Goal: Task Accomplishment & Management: Manage account settings

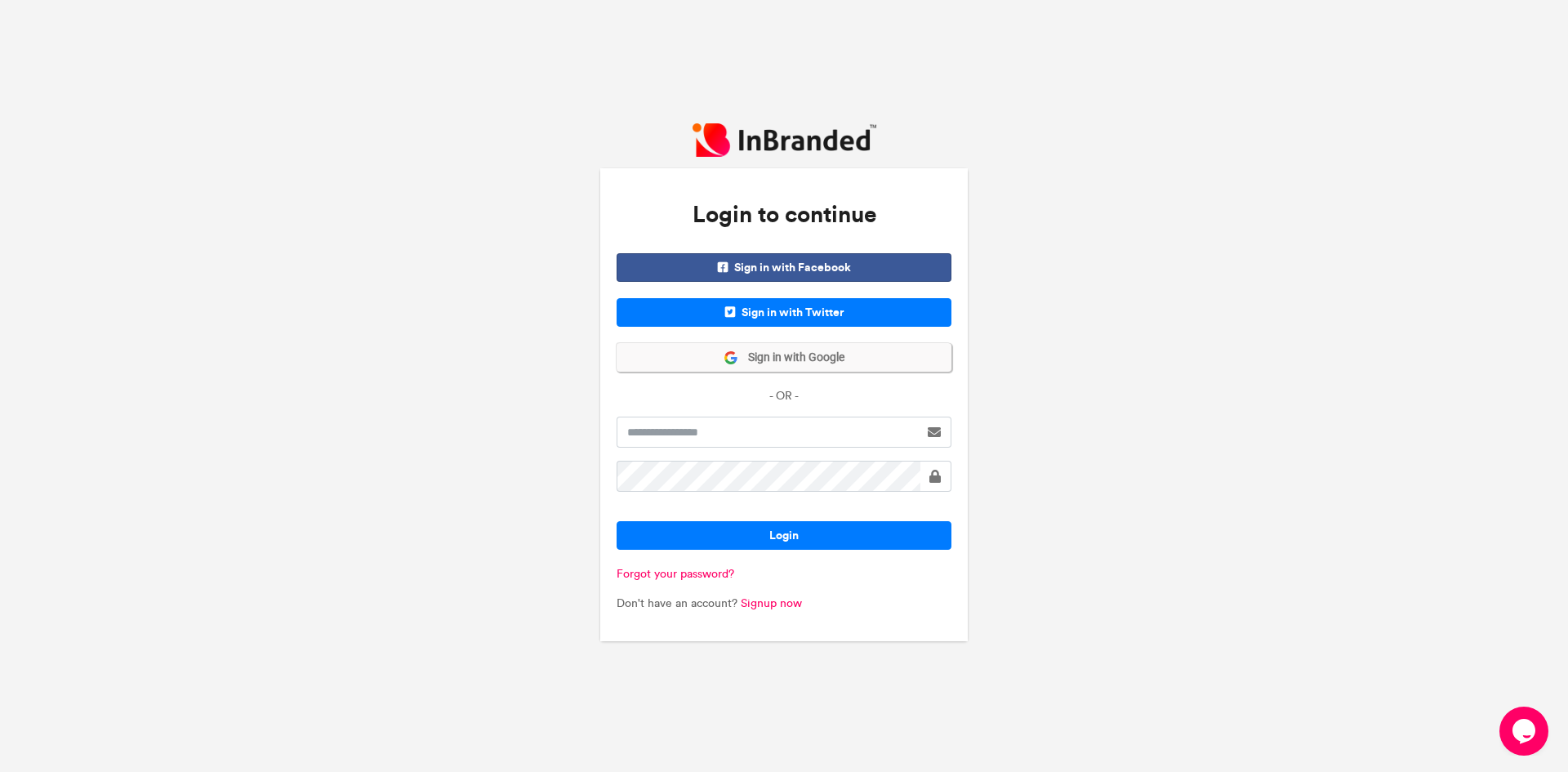
click at [856, 360] on button "Sign in with Google" at bounding box center [784, 357] width 335 height 29
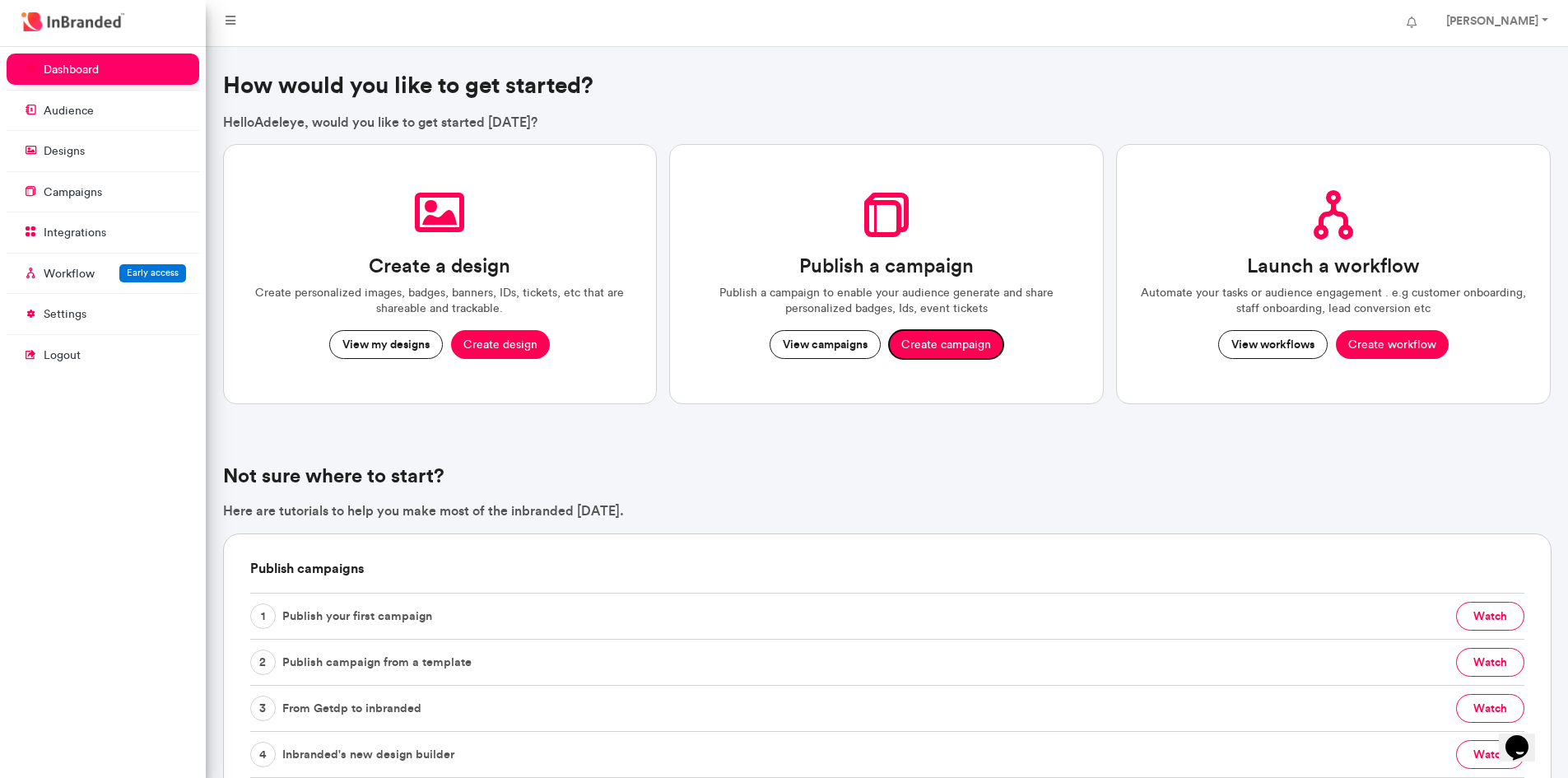
click at [923, 348] on button "Create campaign" at bounding box center [946, 345] width 115 height 30
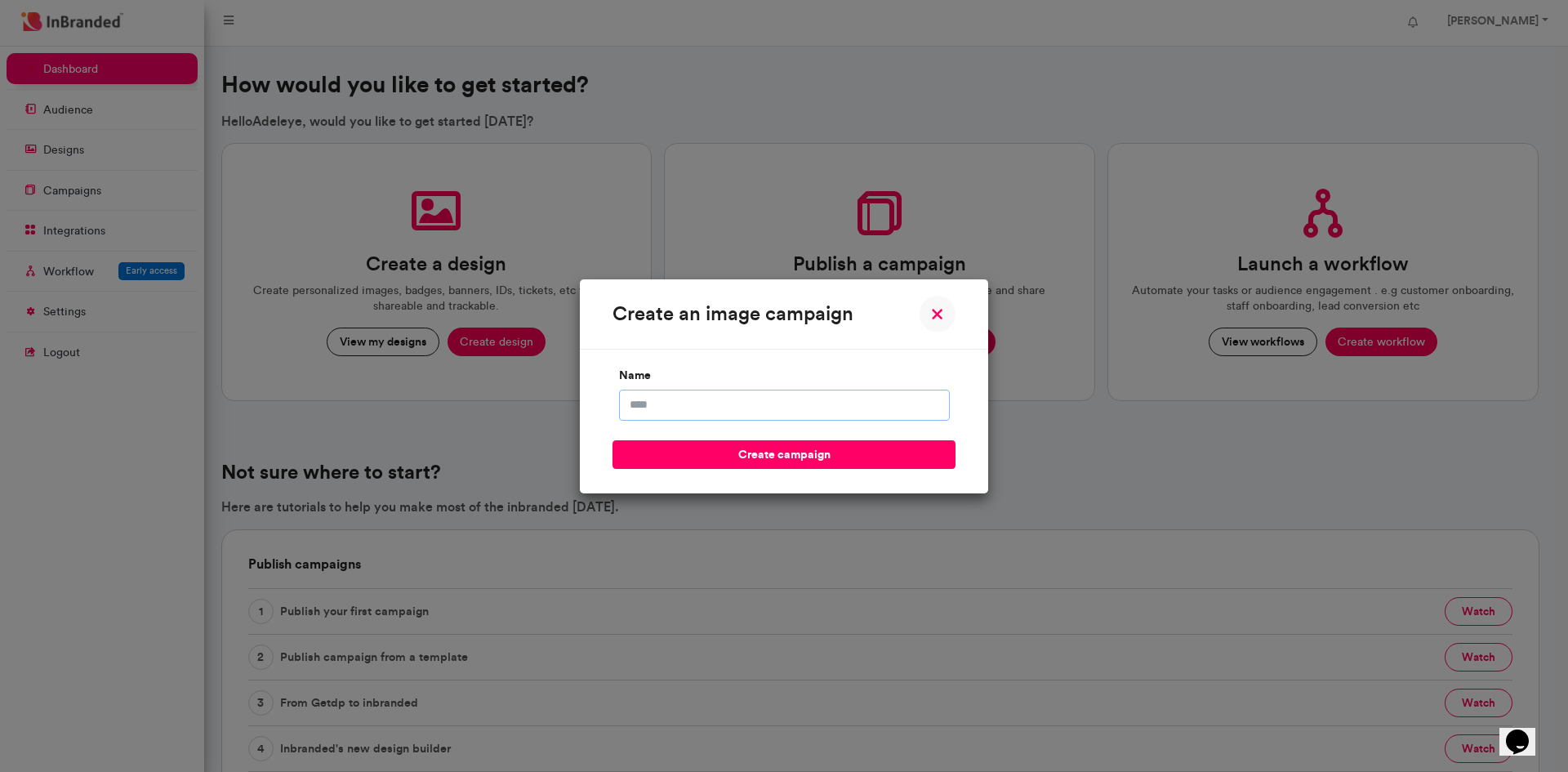
click at [709, 400] on input "name" at bounding box center [784, 405] width 331 height 31
click at [764, 404] on input "**********" at bounding box center [784, 405] width 331 height 31
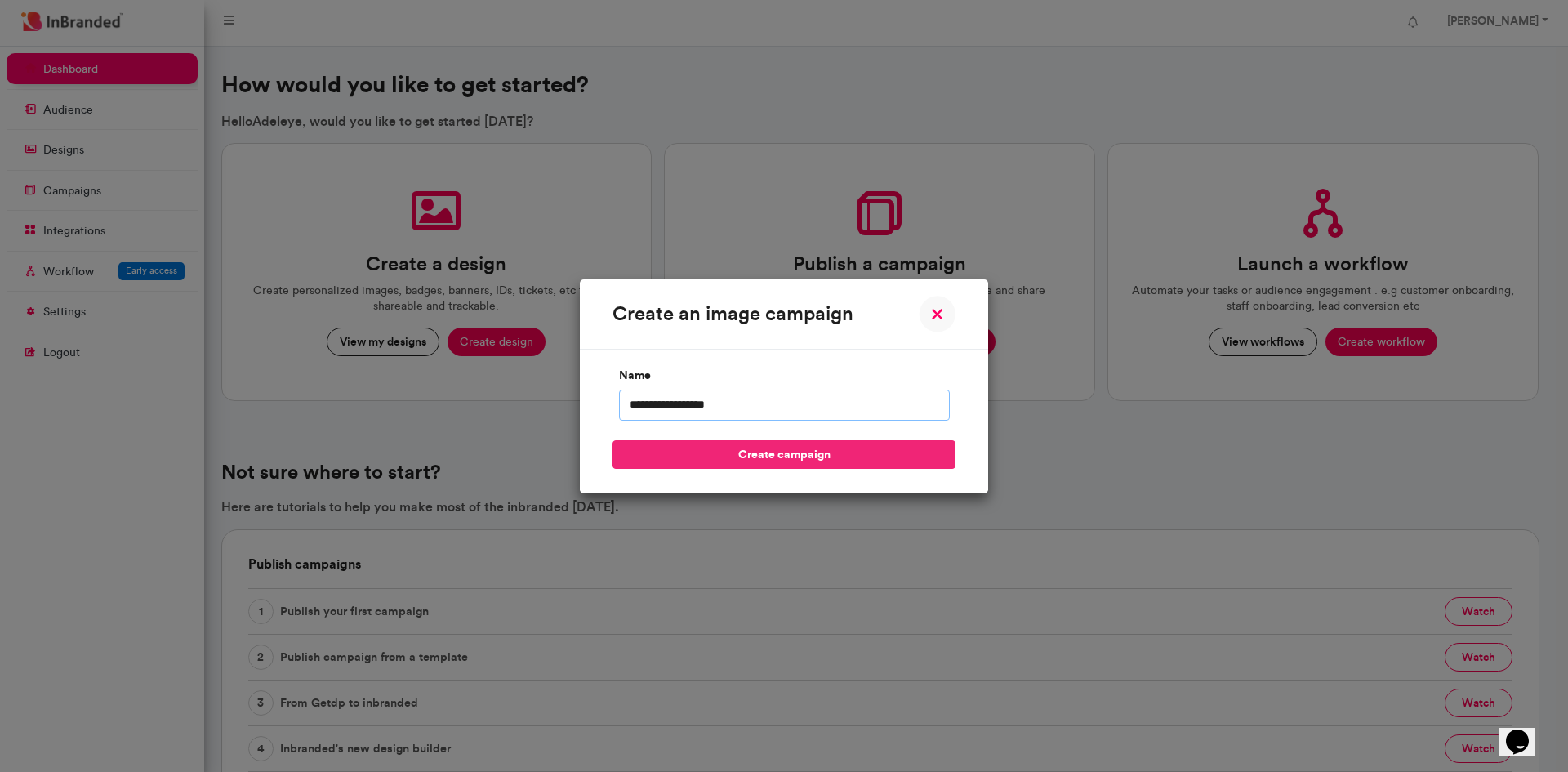
type input "**********"
click at [793, 455] on button "create campaign" at bounding box center [784, 454] width 343 height 29
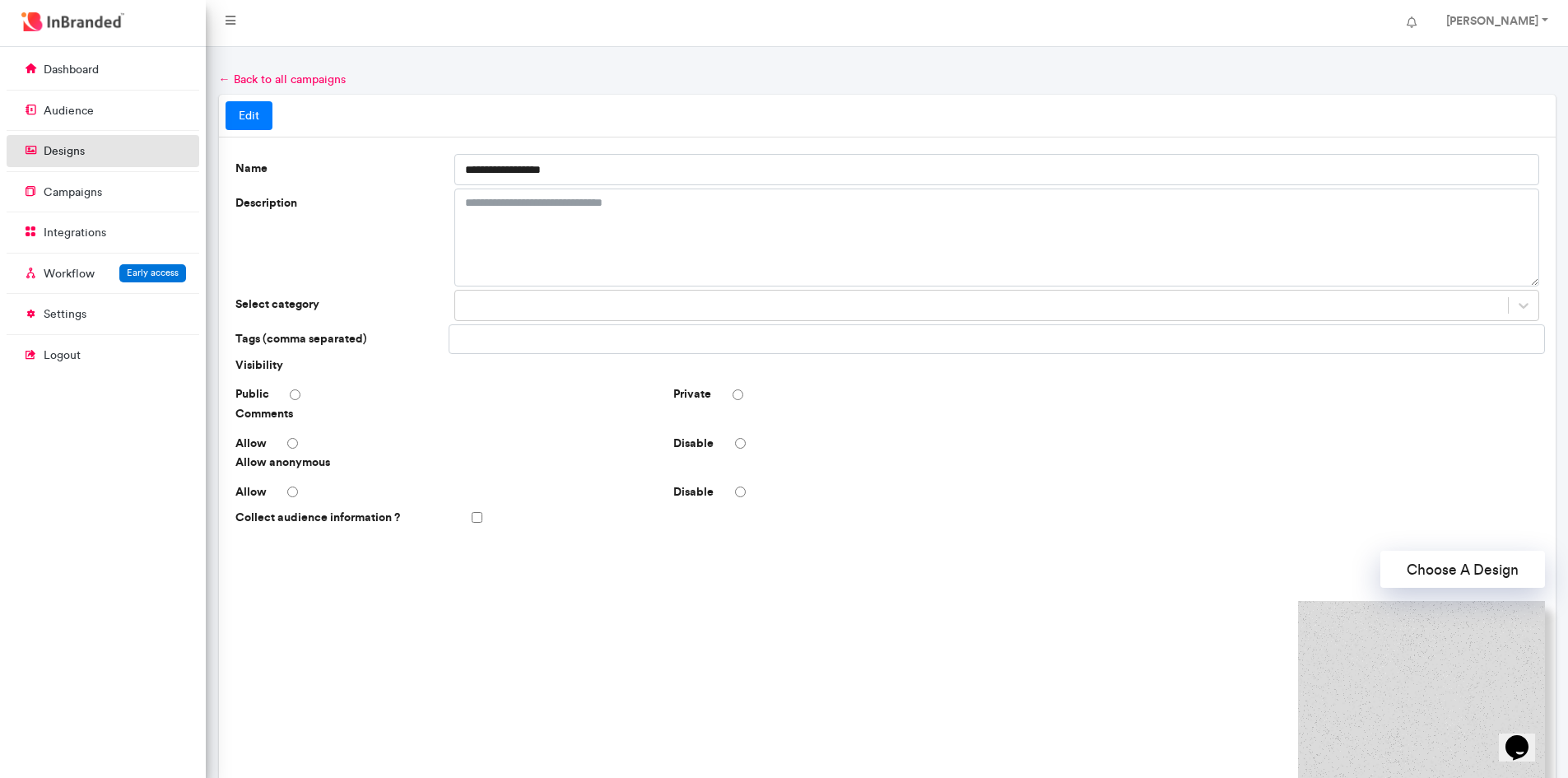
click at [83, 150] on p "designs" at bounding box center [64, 151] width 42 height 17
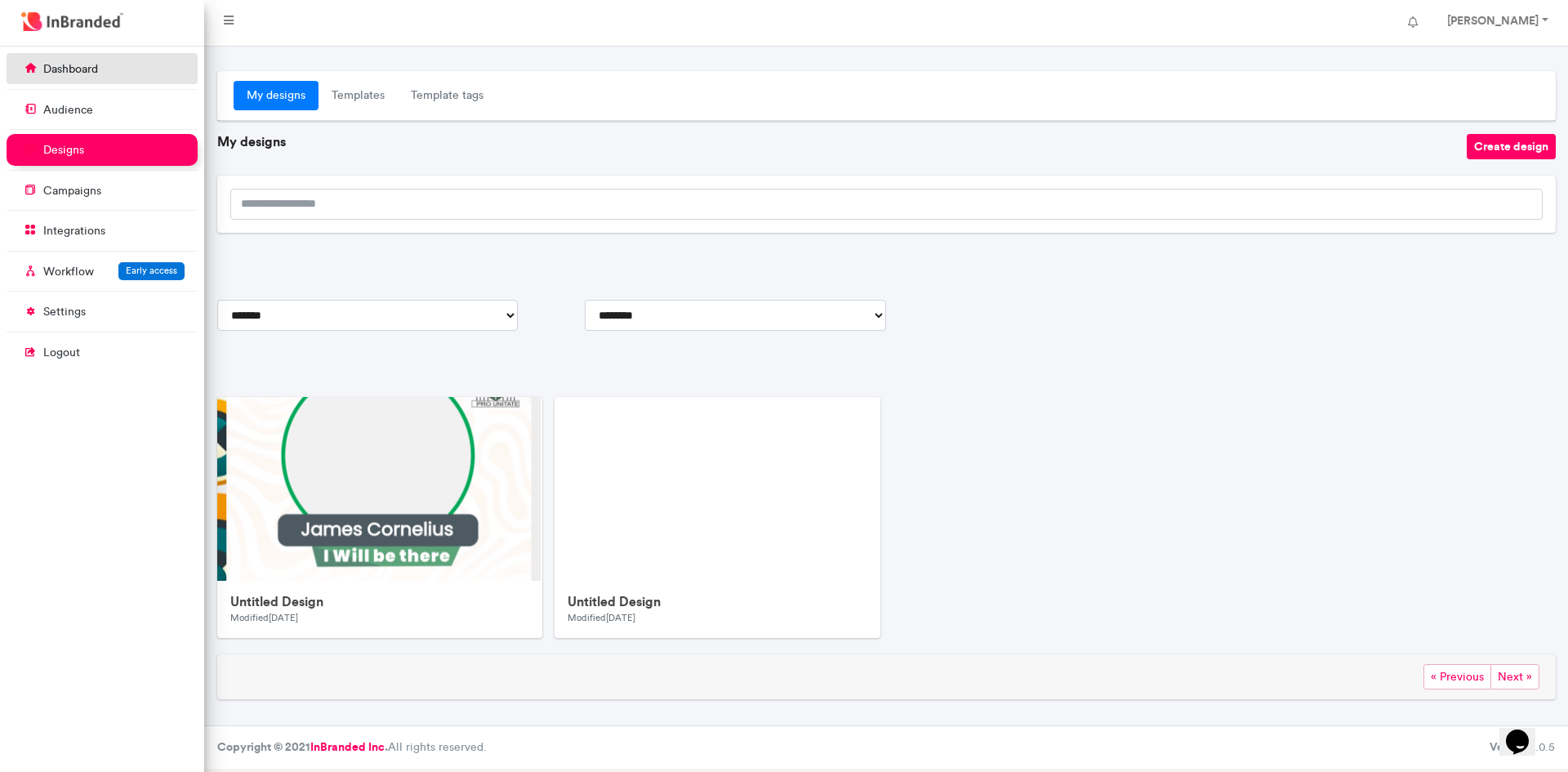
click at [68, 71] on p "dashboard" at bounding box center [70, 69] width 54 height 16
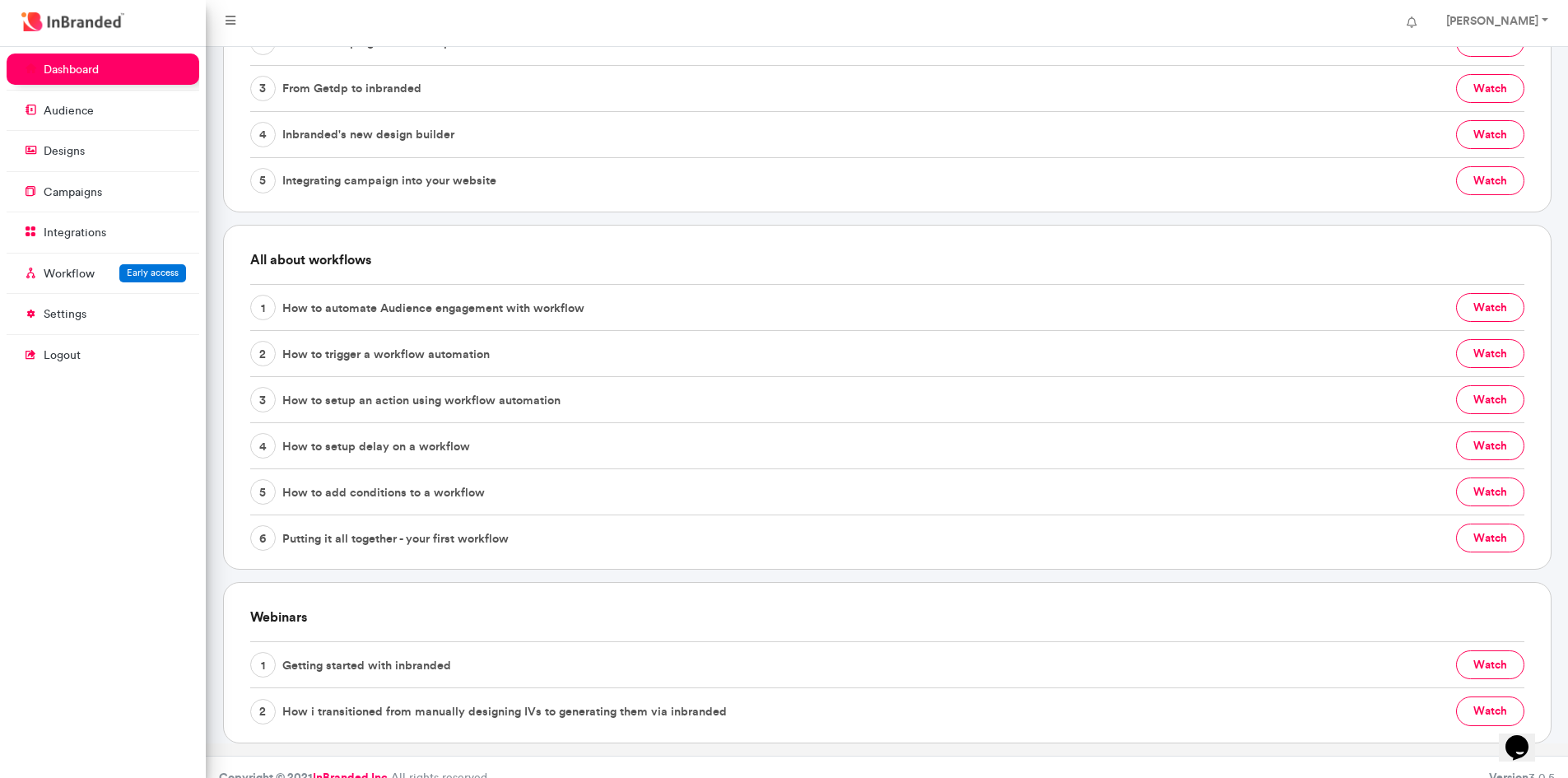
scroll to position [640, 0]
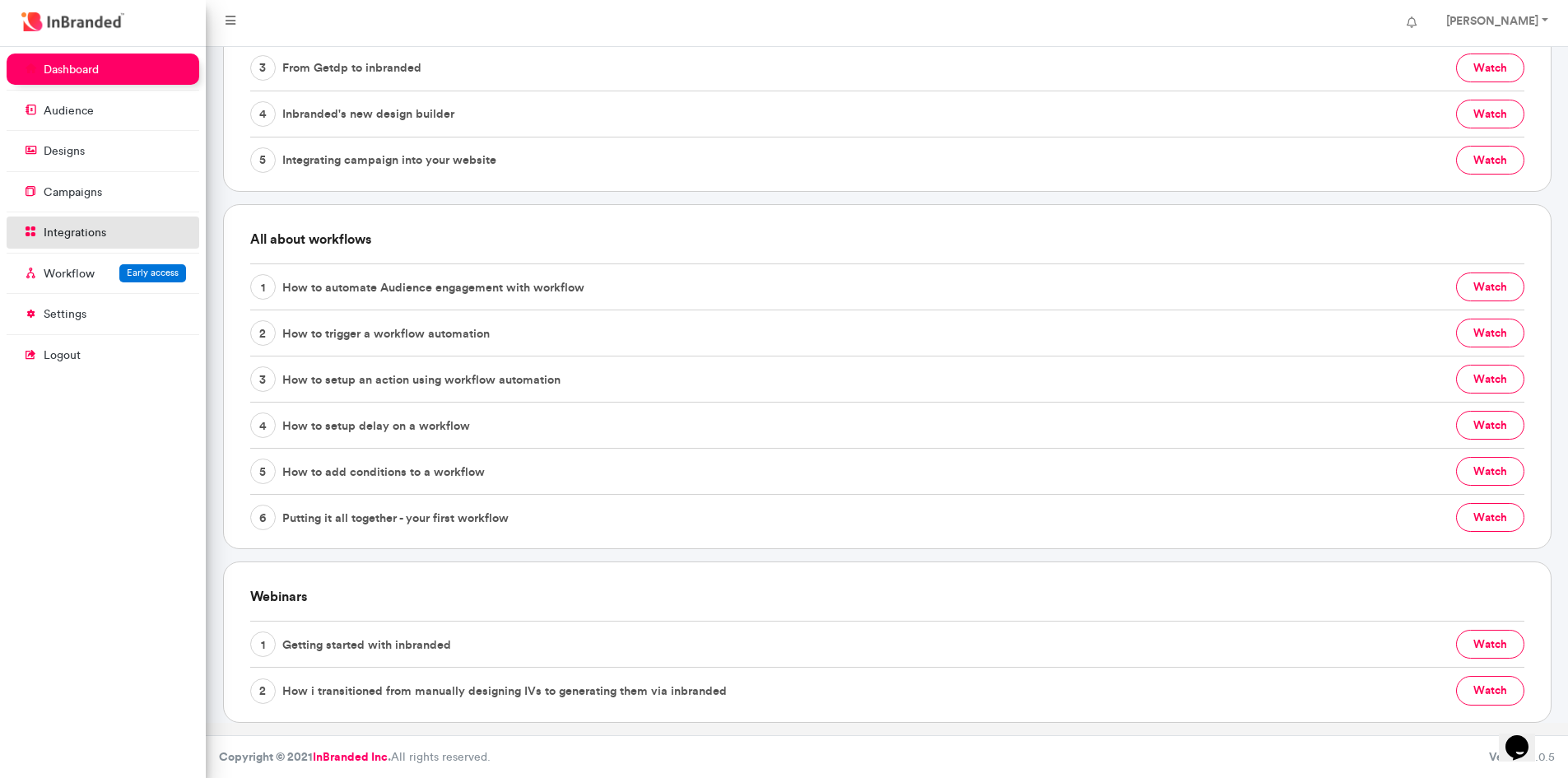
click at [74, 229] on p "integrations" at bounding box center [74, 233] width 62 height 17
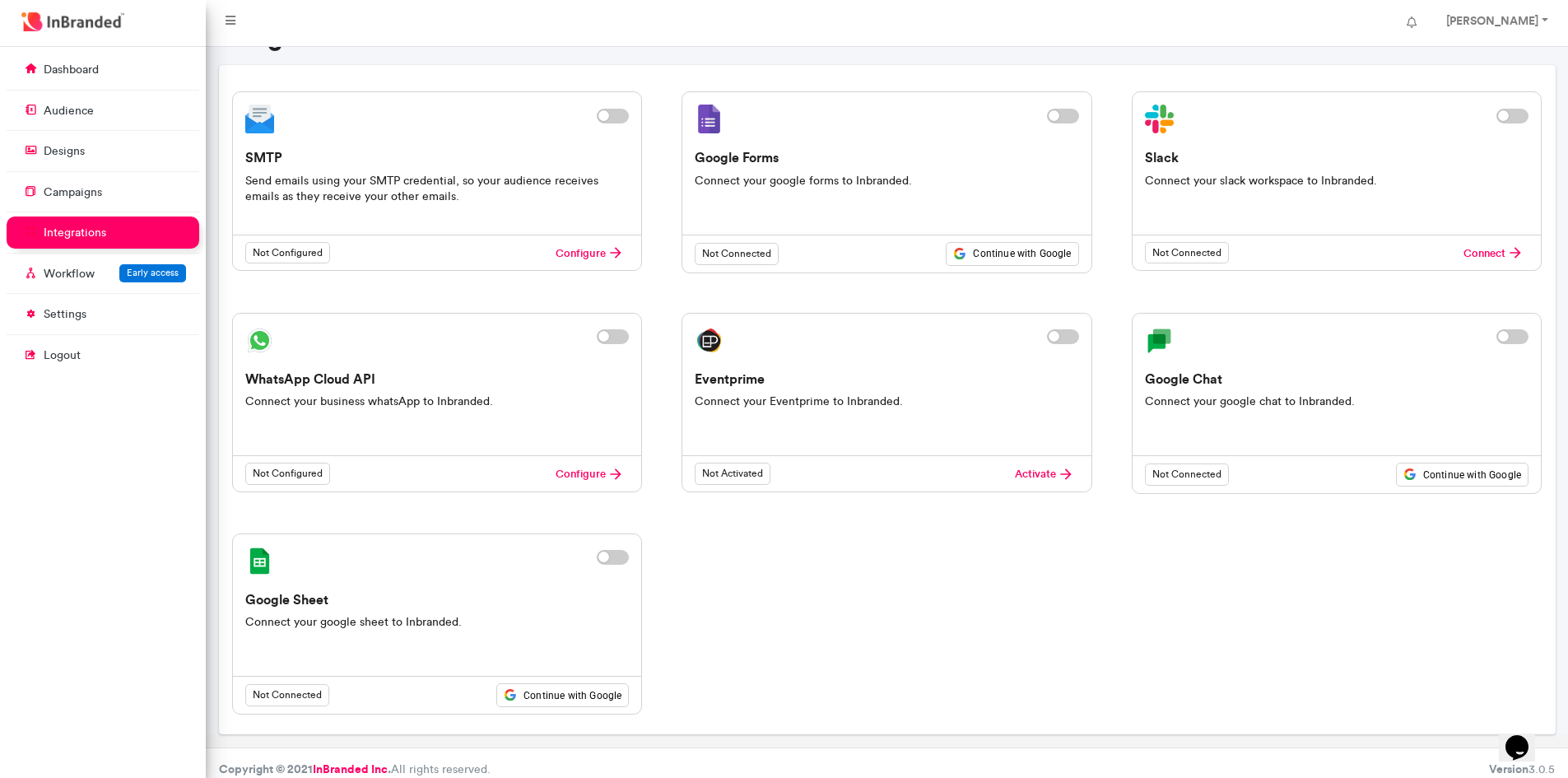
scroll to position [64, 0]
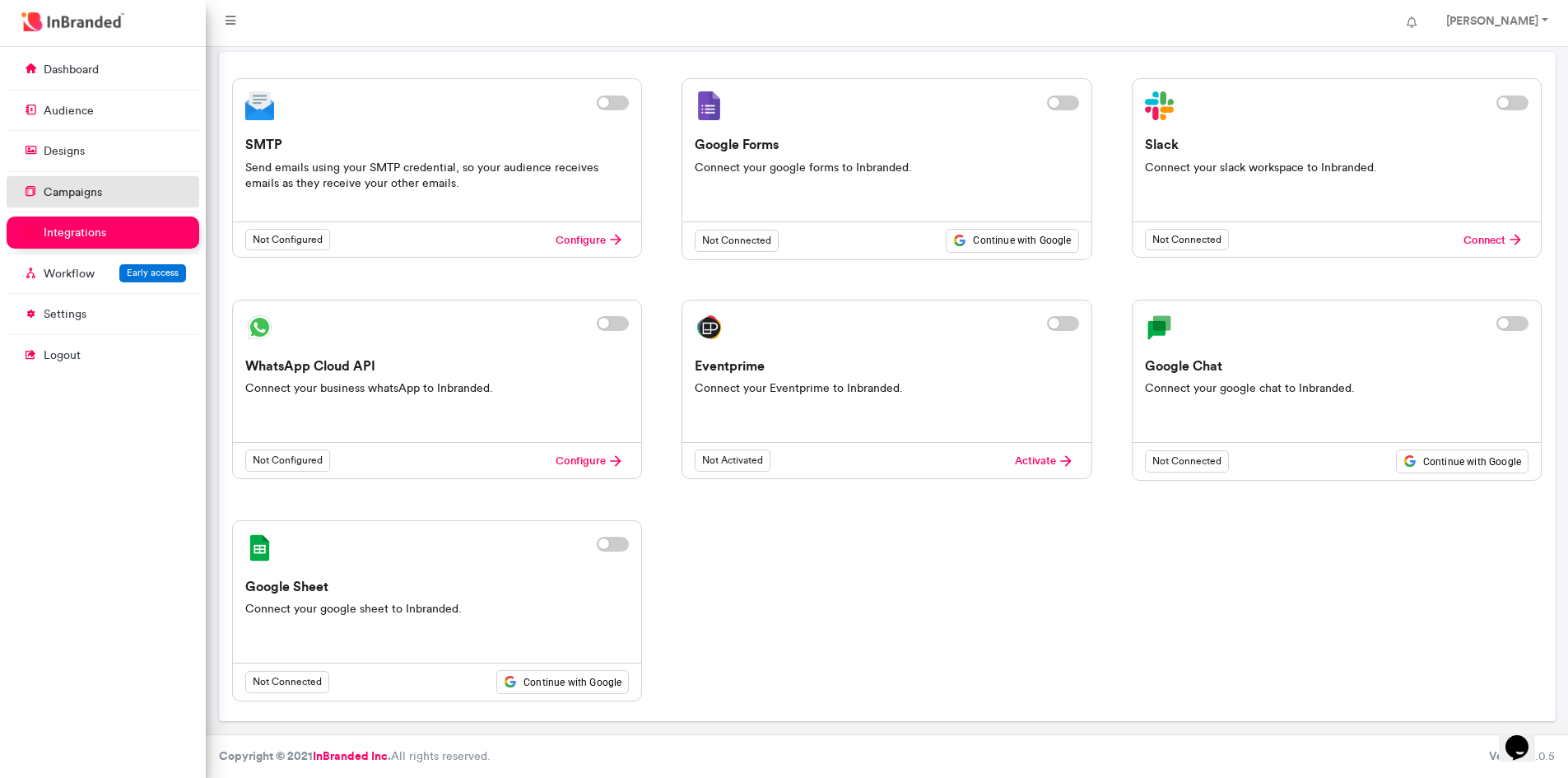
click at [85, 193] on p "campaigns" at bounding box center [72, 193] width 58 height 17
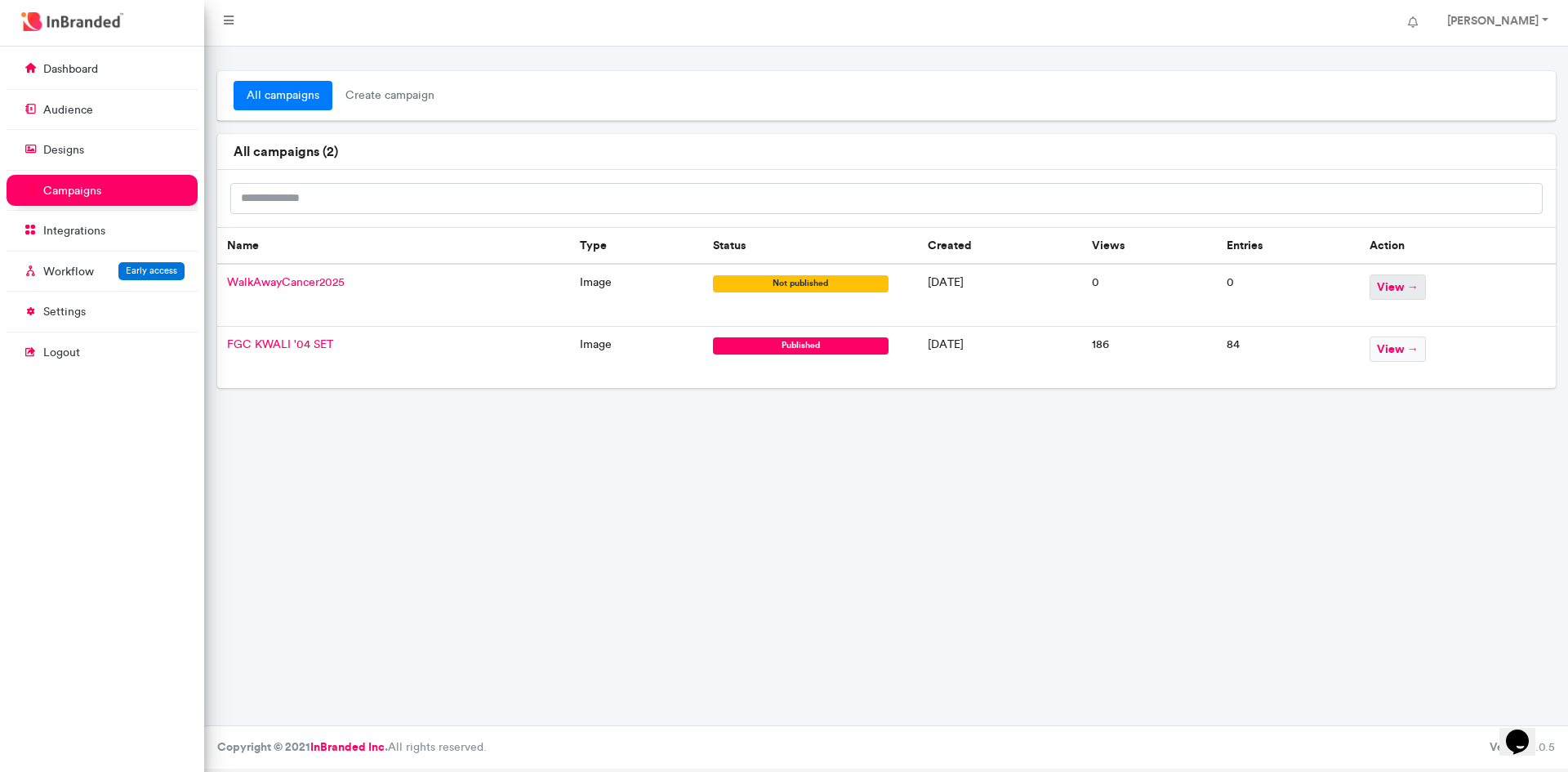
click at [1404, 289] on span "view →" at bounding box center [1398, 287] width 56 height 26
